Goal: Check status: Check status

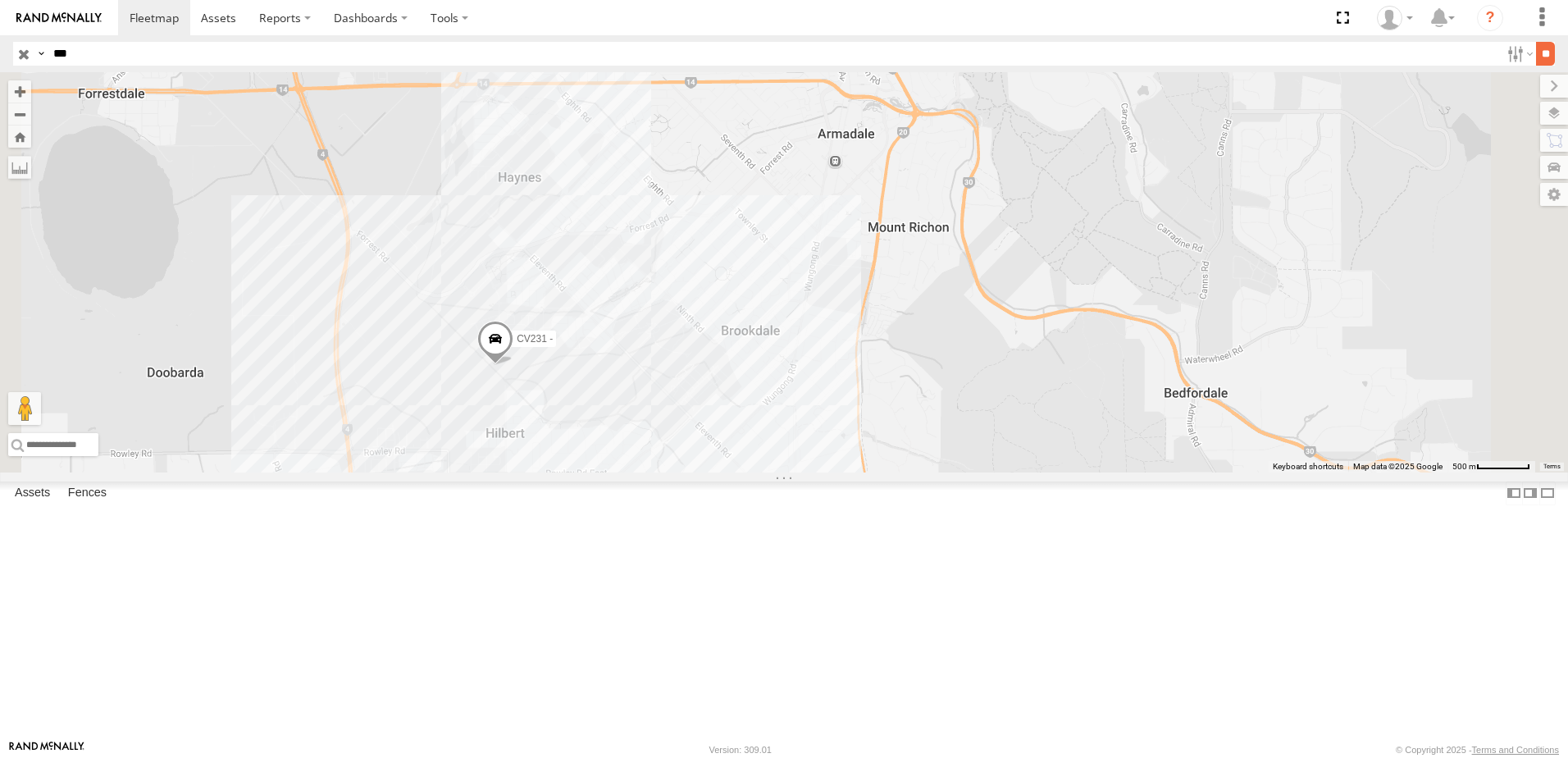
type input "***"
click at [1536, 58] on input "**" at bounding box center [1545, 53] width 19 height 23
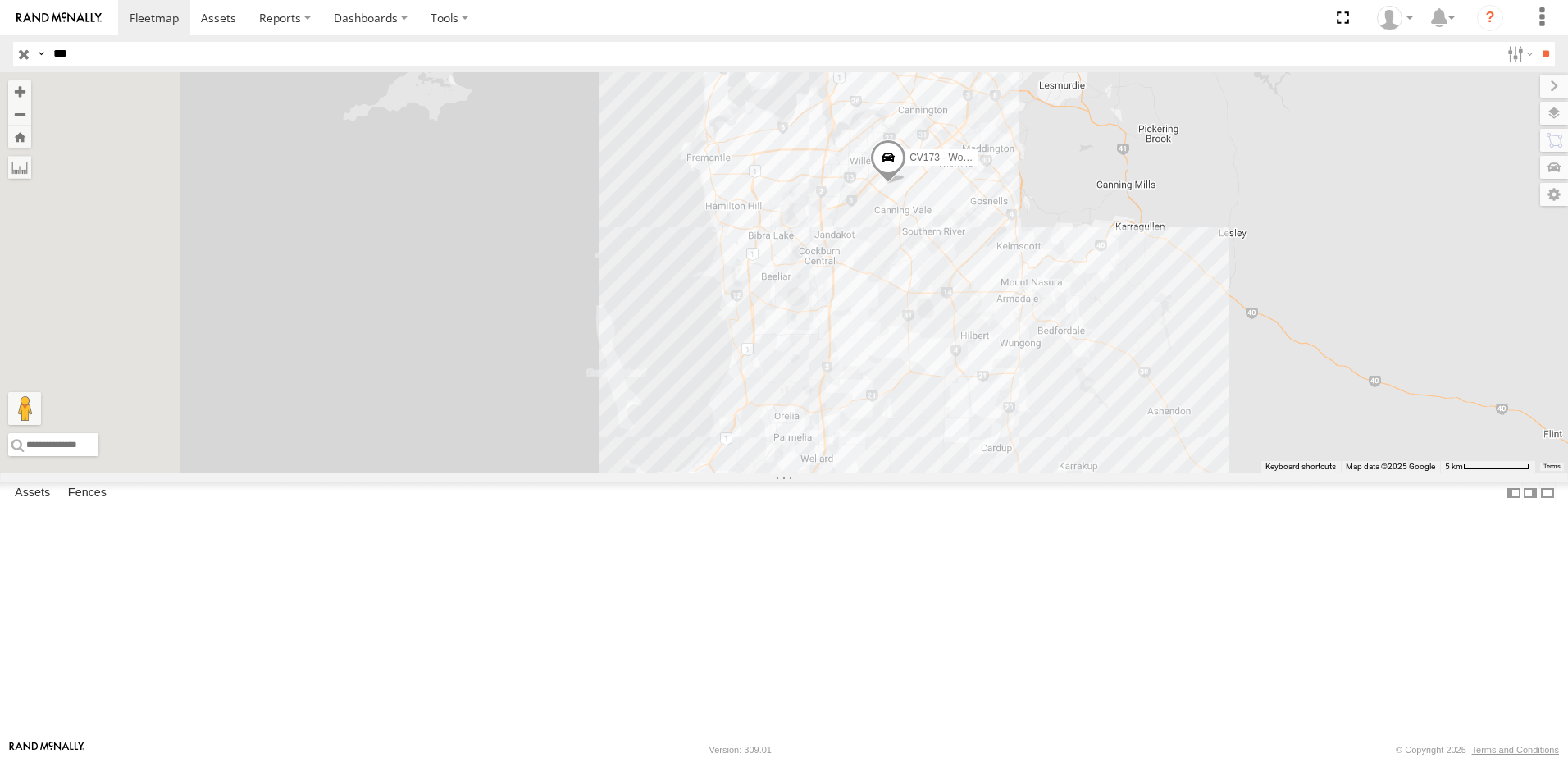
drag, startPoint x: 1065, startPoint y: 232, endPoint x: 1188, endPoint y: 328, distance: 156.0
click at [1197, 335] on div "CV173 - Workshop WL173- [PERSON_NAME]" at bounding box center [784, 272] width 1568 height 400
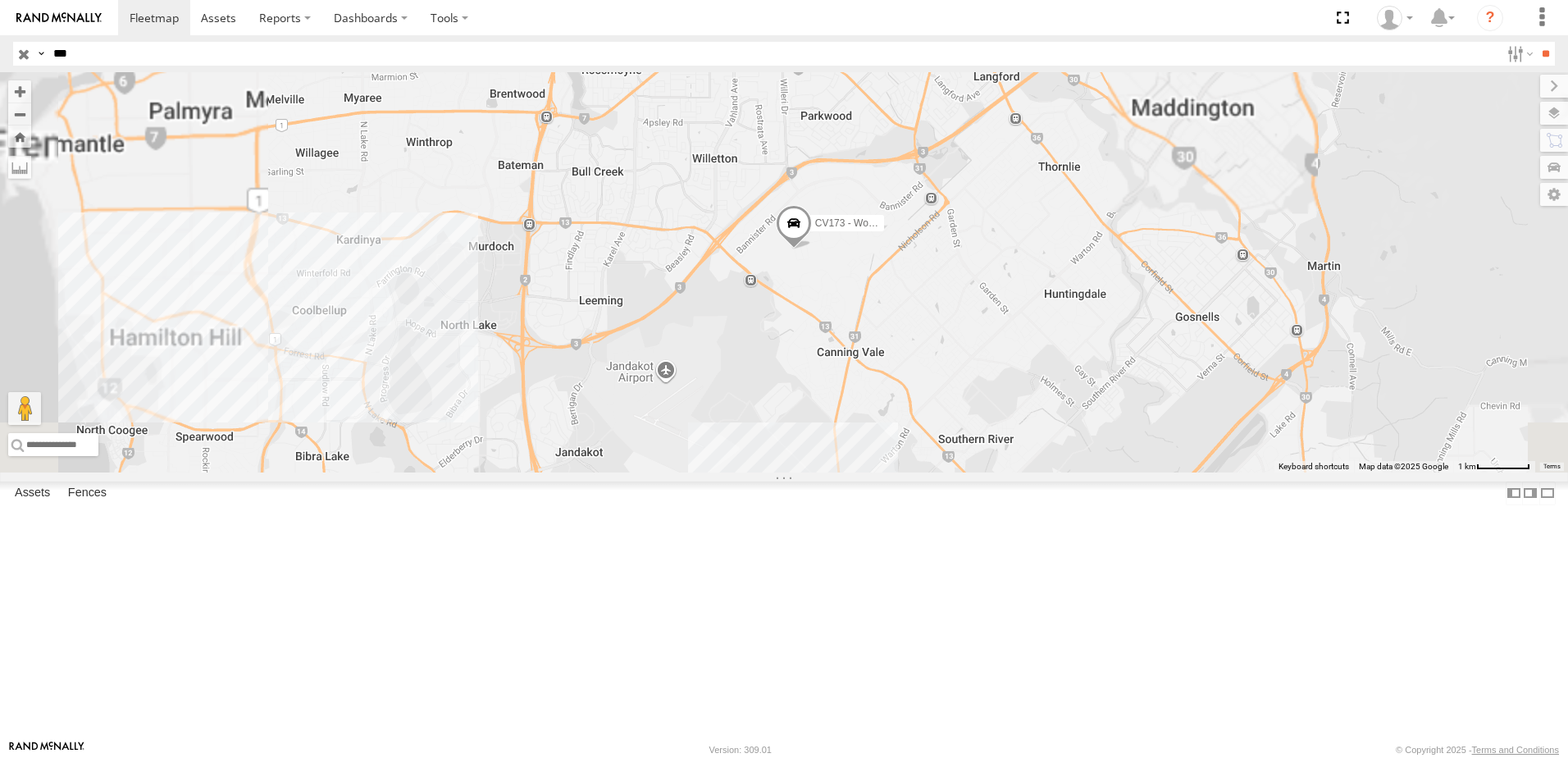
drag, startPoint x: 1092, startPoint y: 351, endPoint x: 1127, endPoint y: 363, distance: 37.0
click at [1127, 363] on div "CV173 - Workshop WL173- [PERSON_NAME]" at bounding box center [784, 272] width 1568 height 400
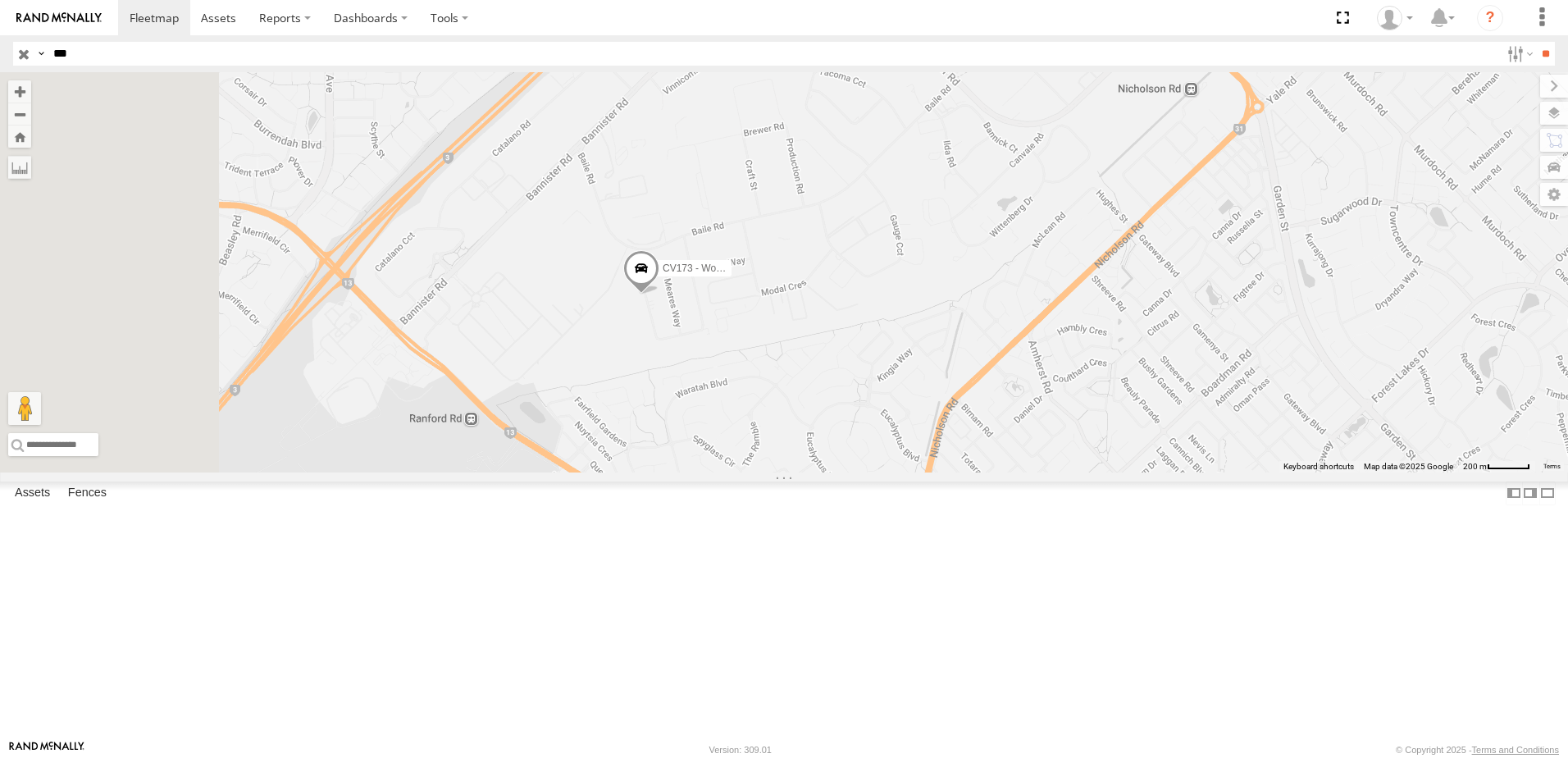
drag, startPoint x: 898, startPoint y: 359, endPoint x: 1041, endPoint y: 352, distance: 143.2
click at [1041, 352] on div "CV173 - Workshop WL173- [PERSON_NAME]" at bounding box center [784, 272] width 1568 height 400
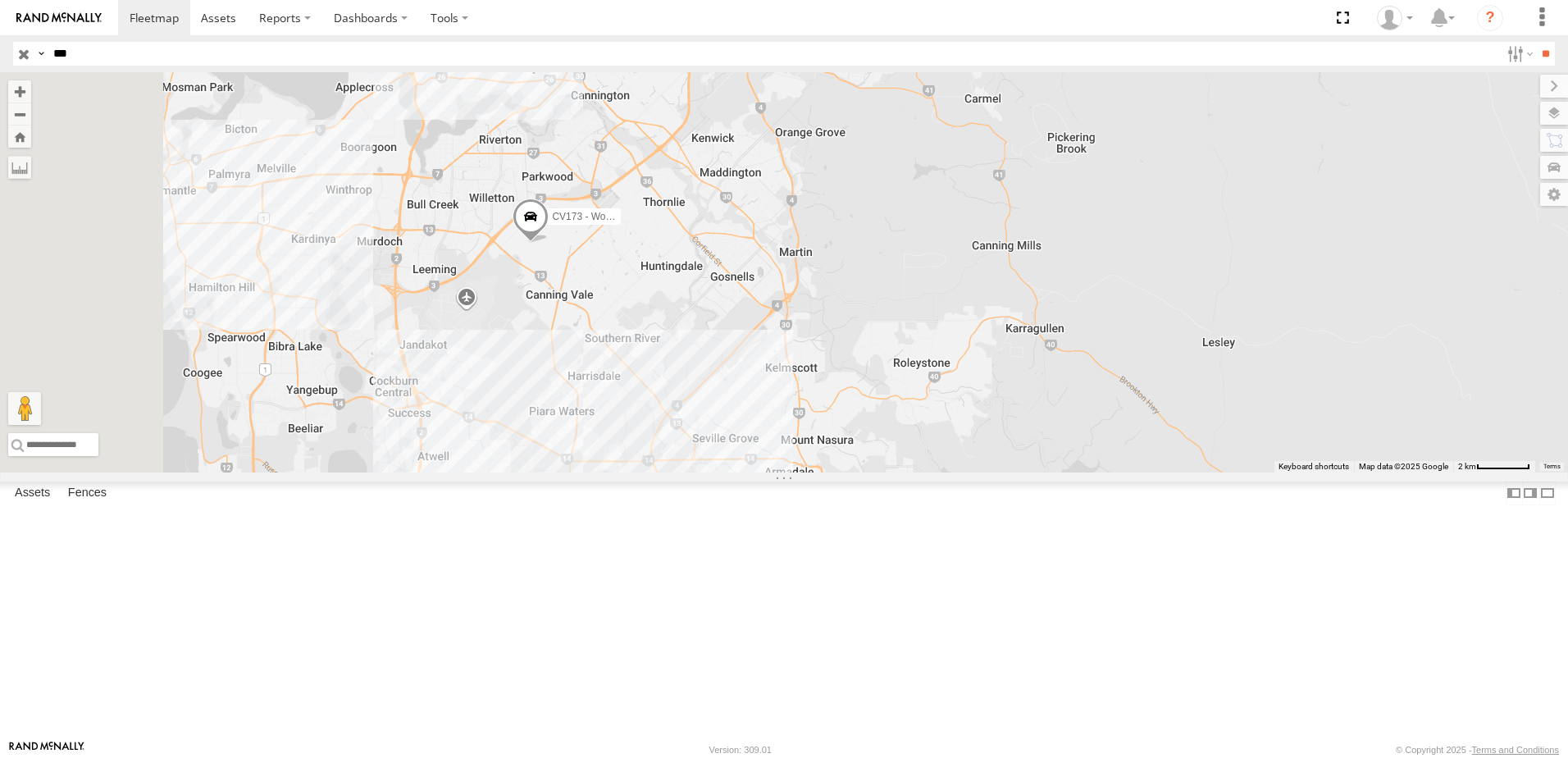
drag, startPoint x: 901, startPoint y: 400, endPoint x: 1015, endPoint y: 304, distance: 149.0
click at [1015, 307] on div "CV173 - Workshop WL173- [PERSON_NAME]" at bounding box center [784, 272] width 1568 height 400
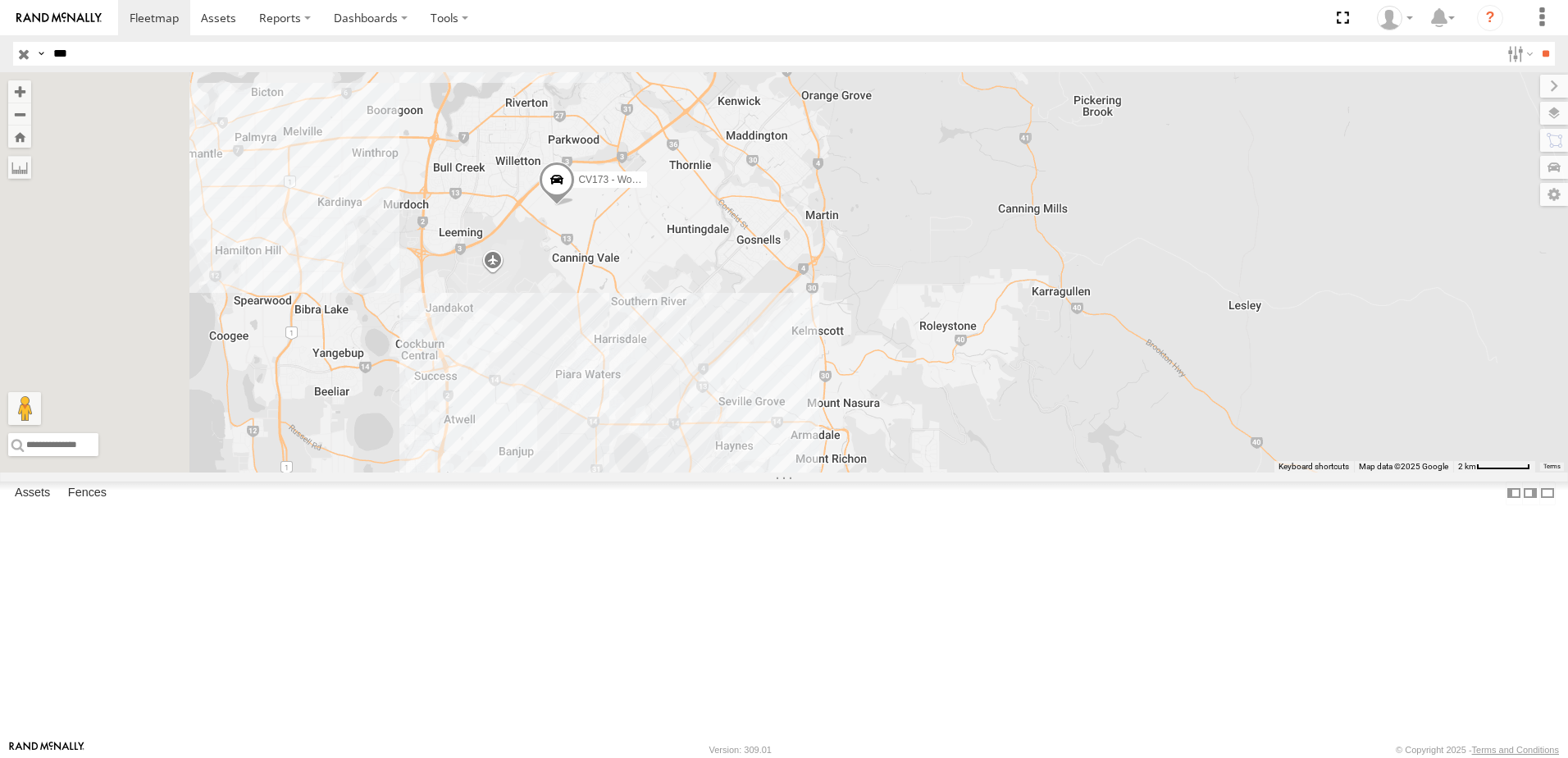
click at [575, 207] on span at bounding box center [556, 184] width 37 height 44
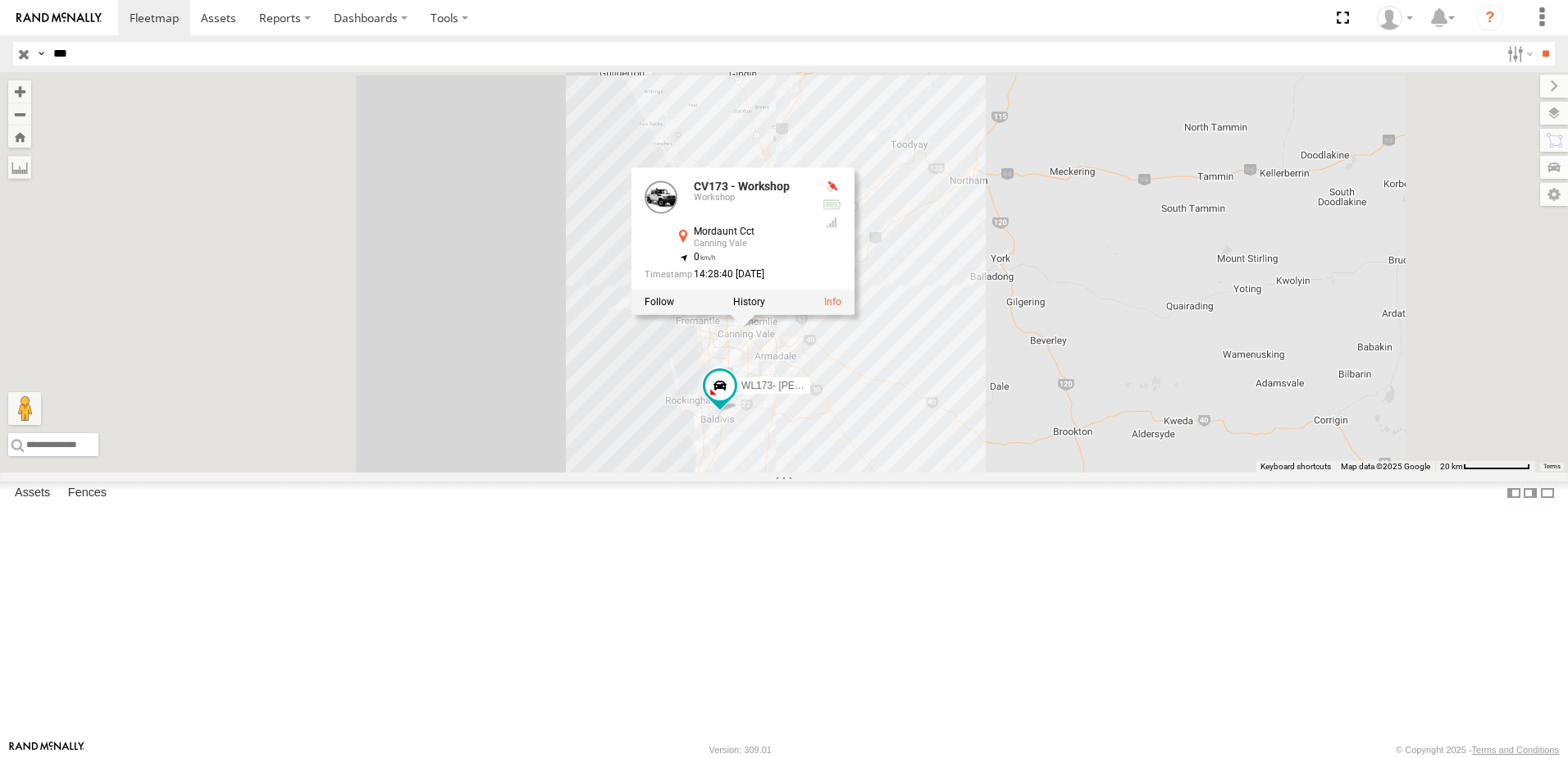
click at [1046, 470] on div "CV173 - Workshop WL173- [PERSON_NAME] CV173 - Workshop Workshop Mordaunt Cct [G…" at bounding box center [784, 272] width 1568 height 400
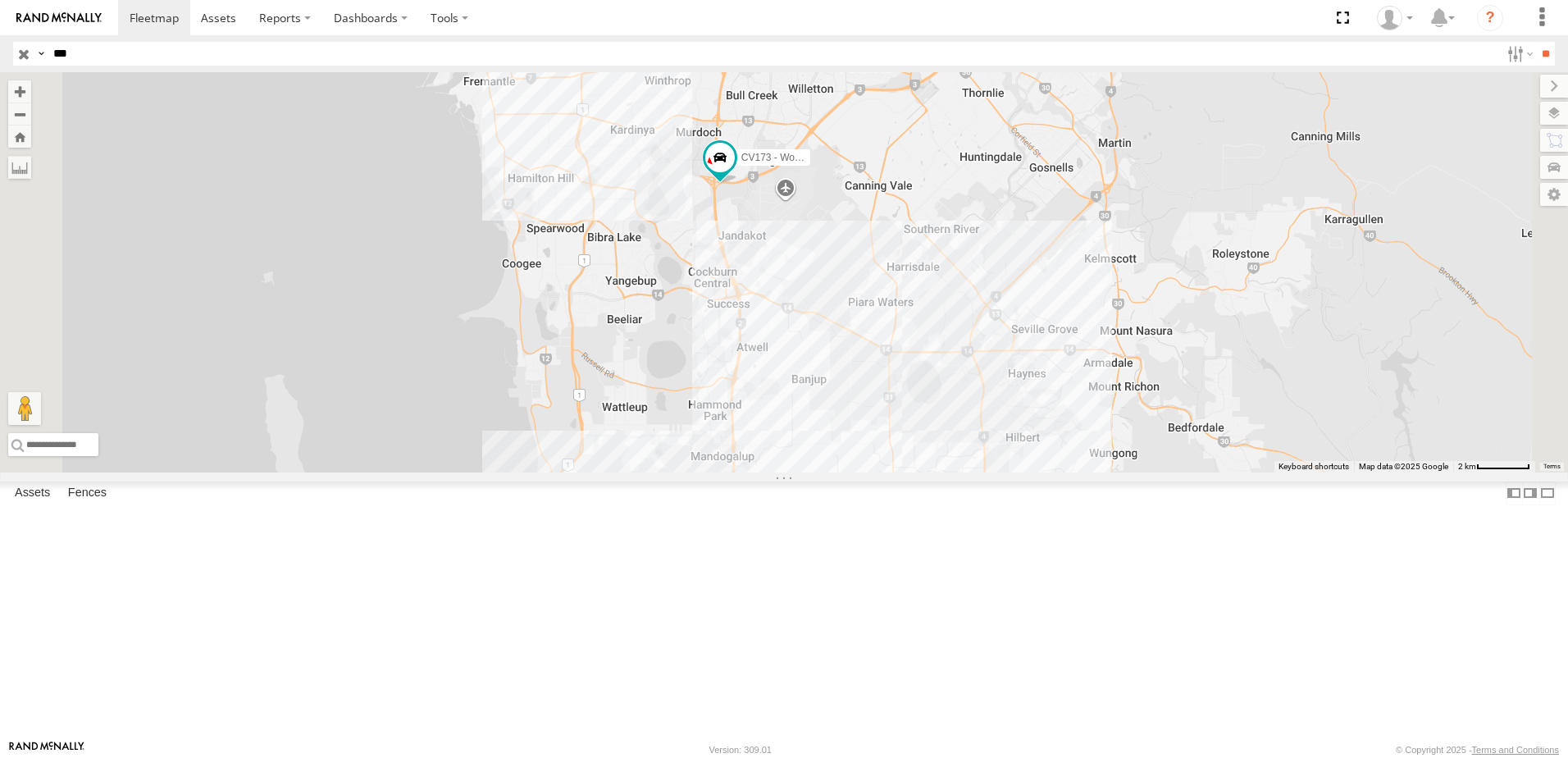
drag, startPoint x: 999, startPoint y: 499, endPoint x: 882, endPoint y: 405, distance: 150.1
click at [883, 405] on div "CV173 - Workshop WL173- [PERSON_NAME]" at bounding box center [784, 272] width 1568 height 400
